Goal: Task Accomplishment & Management: Manage account settings

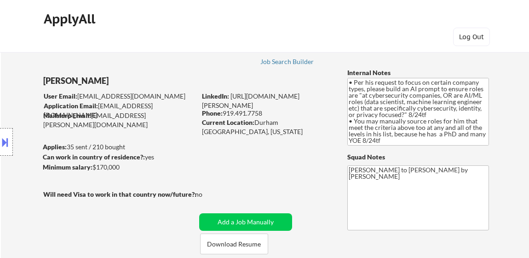
select select ""pending""
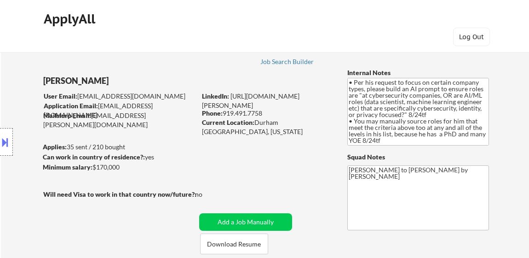
select select ""pending""
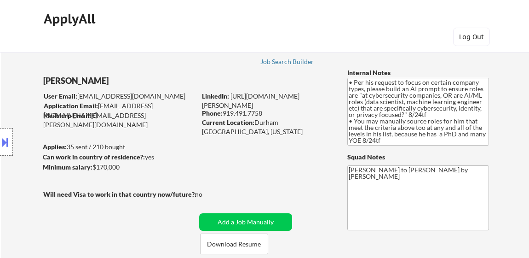
select select ""pending""
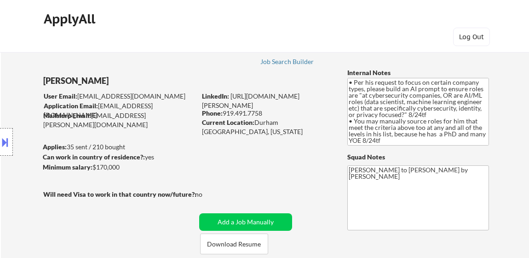
select select ""pending""
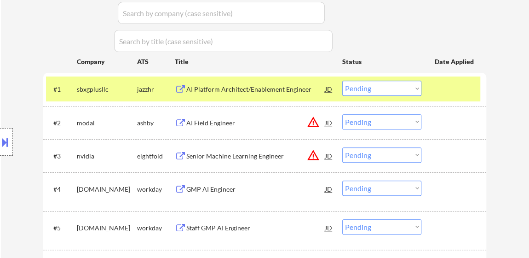
click at [246, 88] on div "AI Platform Architect/Enablement Engineer" at bounding box center [255, 89] width 139 height 9
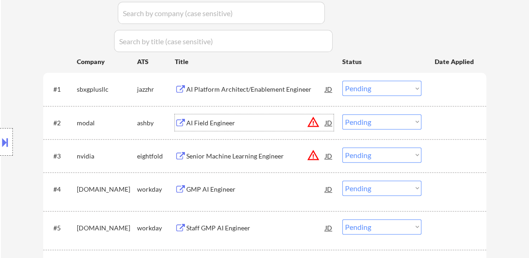
click at [208, 120] on div "AI Field Engineer" at bounding box center [255, 122] width 139 height 9
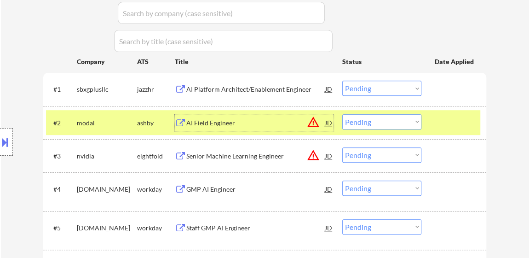
click at [350, 82] on select "Choose an option... Pending Applied Excluded (Questions) Excluded (Expired) Exc…" at bounding box center [381, 87] width 79 height 15
click at [342, 80] on select "Choose an option... Pending Applied Excluded (Questions) Excluded (Expired) Exc…" at bounding box center [381, 87] width 79 height 15
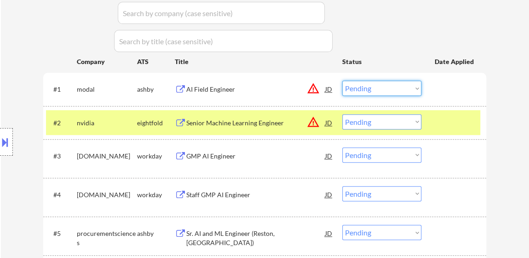
click at [380, 89] on select "Choose an option... Pending Applied Excluded (Questions) Excluded (Expired) Exc…" at bounding box center [381, 87] width 79 height 15
click at [342, 80] on select "Choose an option... Pending Applied Excluded (Questions) Excluded (Expired) Exc…" at bounding box center [381, 87] width 79 height 15
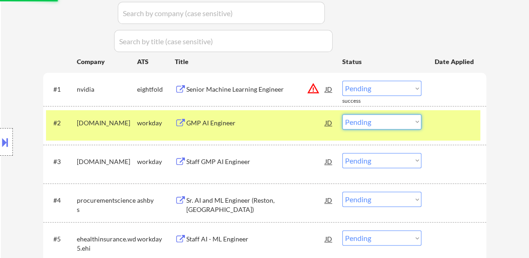
click at [412, 121] on select "Choose an option... Pending Applied Excluded (Questions) Excluded (Expired) Exc…" at bounding box center [381, 121] width 79 height 15
click at [446, 93] on div at bounding box center [455, 88] width 40 height 17
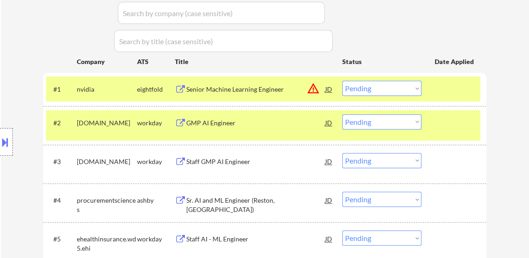
click at [405, 85] on select "Choose an option... Pending Applied Excluded (Questions) Excluded (Expired) Exc…" at bounding box center [381, 87] width 79 height 15
click at [342, 80] on select "Choose an option... Pending Applied Excluded (Questions) Excluded (Expired) Exc…" at bounding box center [381, 87] width 79 height 15
click at [213, 125] on div "GMP AI Engineer" at bounding box center [255, 122] width 139 height 9
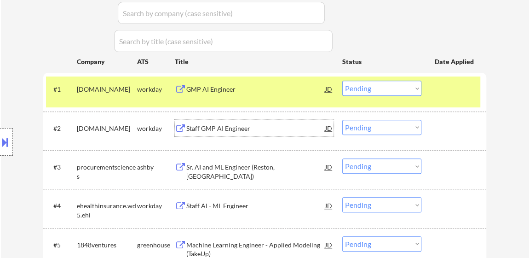
click at [208, 129] on div "Staff GMP AI Engineer" at bounding box center [255, 128] width 139 height 9
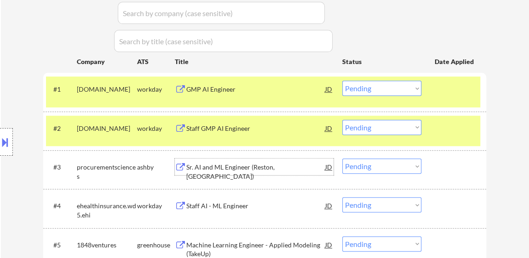
click at [263, 172] on div "Sr. AI and ML Engineer (Reston, [GEOGRAPHIC_DATA])" at bounding box center [255, 166] width 139 height 17
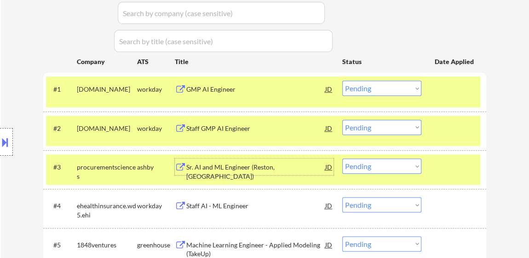
click at [367, 95] on select "Choose an option... Pending Applied Excluded (Questions) Excluded (Expired) Exc…" at bounding box center [381, 87] width 79 height 15
click at [342, 80] on select "Choose an option... Pending Applied Excluded (Questions) Excluded (Expired) Exc…" at bounding box center [381, 87] width 79 height 15
click at [220, 129] on div "Staff GMP AI Engineer" at bounding box center [255, 128] width 139 height 9
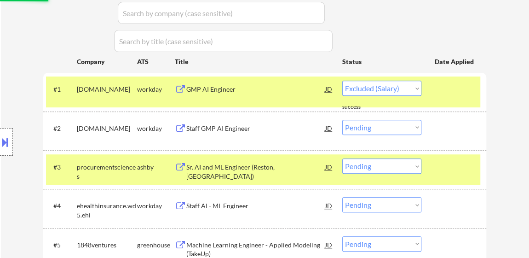
select select ""pending""
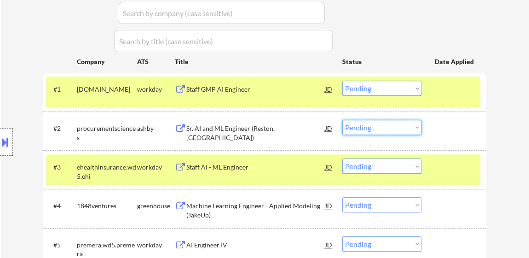
click at [401, 127] on select "Choose an option... Pending Applied Excluded (Questions) Excluded (Expired) Exc…" at bounding box center [381, 127] width 79 height 15
click at [342, 120] on select "Choose an option... Pending Applied Excluded (Questions) Excluded (Expired) Exc…" at bounding box center [381, 127] width 79 height 15
click at [228, 166] on div "Staff AI - ML Engineer" at bounding box center [255, 166] width 139 height 9
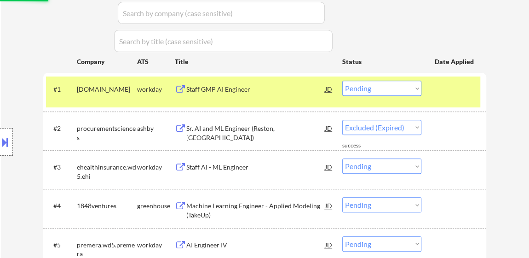
select select ""pending""
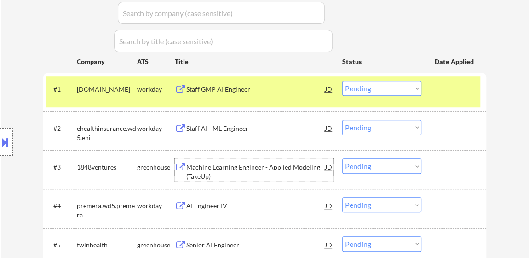
drag, startPoint x: 391, startPoint y: 90, endPoint x: 389, endPoint y: 94, distance: 5.0
click at [391, 90] on select "Choose an option... Pending Applied Excluded (Questions) Excluded (Expired) Exc…" at bounding box center [381, 87] width 79 height 15
click at [342, 80] on select "Choose an option... Pending Applied Excluded (Questions) Excluded (Expired) Exc…" at bounding box center [381, 87] width 79 height 15
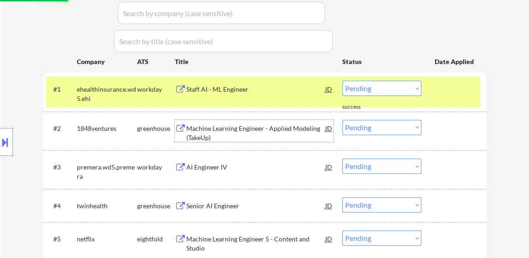
click at [252, 128] on div "Machine Learning Engineer - Applied Modeling (TakeUp)" at bounding box center [255, 133] width 139 height 18
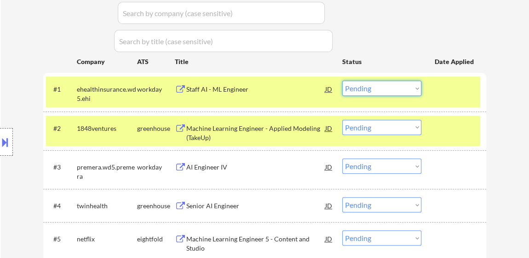
drag, startPoint x: 370, startPoint y: 86, endPoint x: 375, endPoint y: 92, distance: 8.2
click at [370, 86] on select "Choose an option... Pending Applied Excluded (Questions) Excluded (Expired) Exc…" at bounding box center [381, 87] width 79 height 15
click at [342, 80] on select "Choose an option... Pending Applied Excluded (Questions) Excluded (Expired) Exc…" at bounding box center [381, 87] width 79 height 15
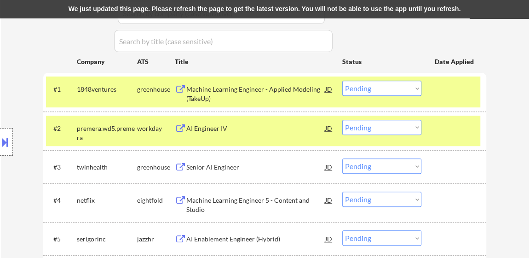
click at [444, 139] on div "#2 premera.wd5.premera workday AI Engineer IV JD warning_amber Choose an option…" at bounding box center [263, 130] width 434 height 30
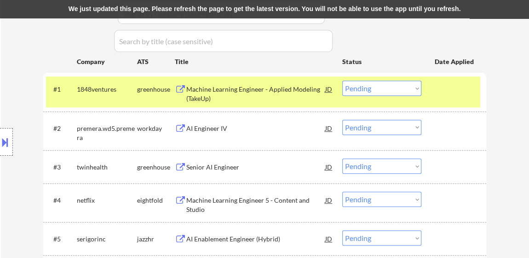
click at [213, 121] on div "AI Engineer IV" at bounding box center [255, 128] width 139 height 17
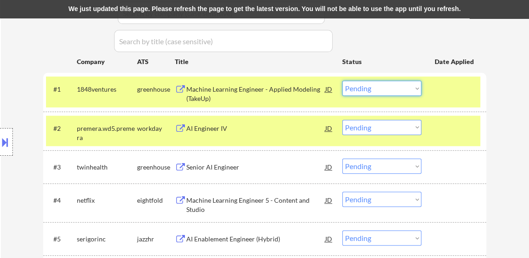
click at [355, 89] on select "Choose an option... Pending Applied Excluded (Questions) Excluded (Expired) Exc…" at bounding box center [381, 87] width 79 height 15
select select ""excluded__bad_match_""
click at [342, 80] on select "Choose an option... Pending Applied Excluded (Questions) Excluded (Expired) Exc…" at bounding box center [381, 87] width 79 height 15
